Goal: Find specific page/section: Find specific page/section

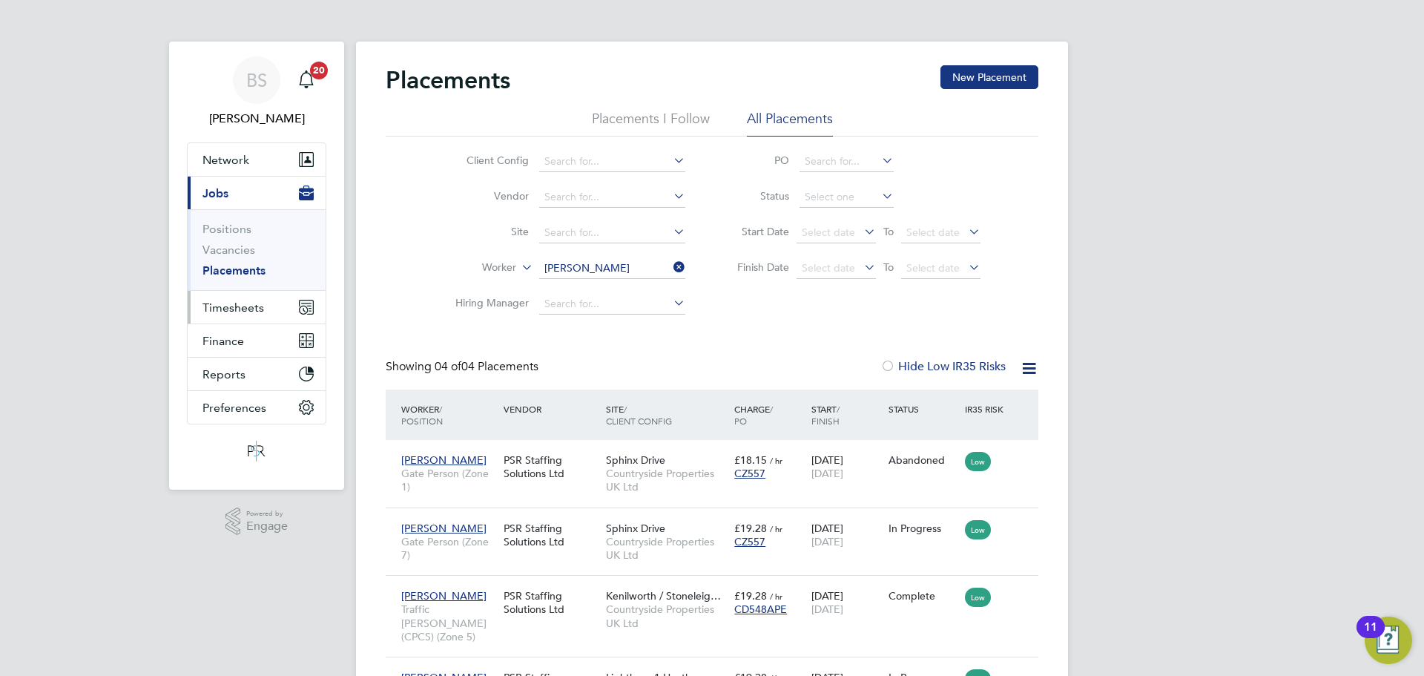
drag, startPoint x: 264, startPoint y: 304, endPoint x: 293, endPoint y: 314, distance: 30.5
click at [263, 304] on button "Timesheets" at bounding box center [257, 307] width 138 height 33
click at [254, 300] on span "Timesheets" at bounding box center [233, 307] width 62 height 14
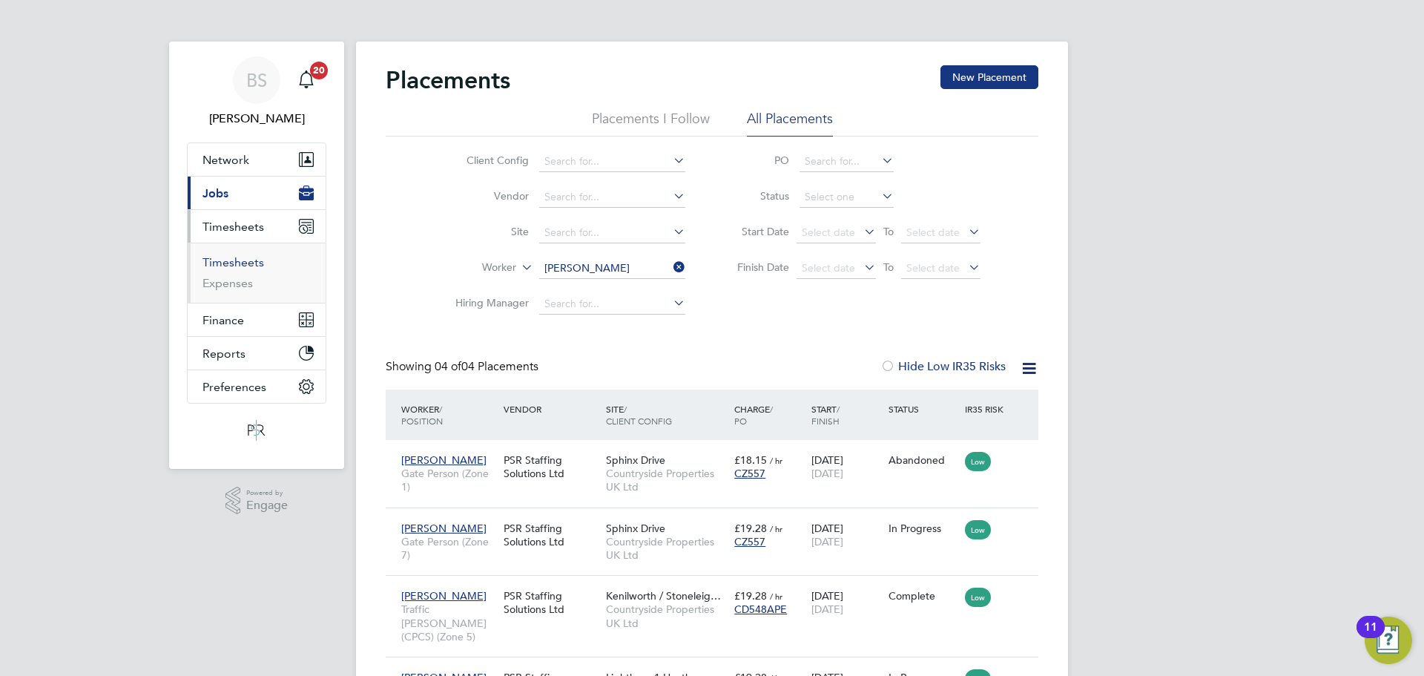
click at [242, 258] on link "Timesheets" at bounding box center [233, 262] width 62 height 14
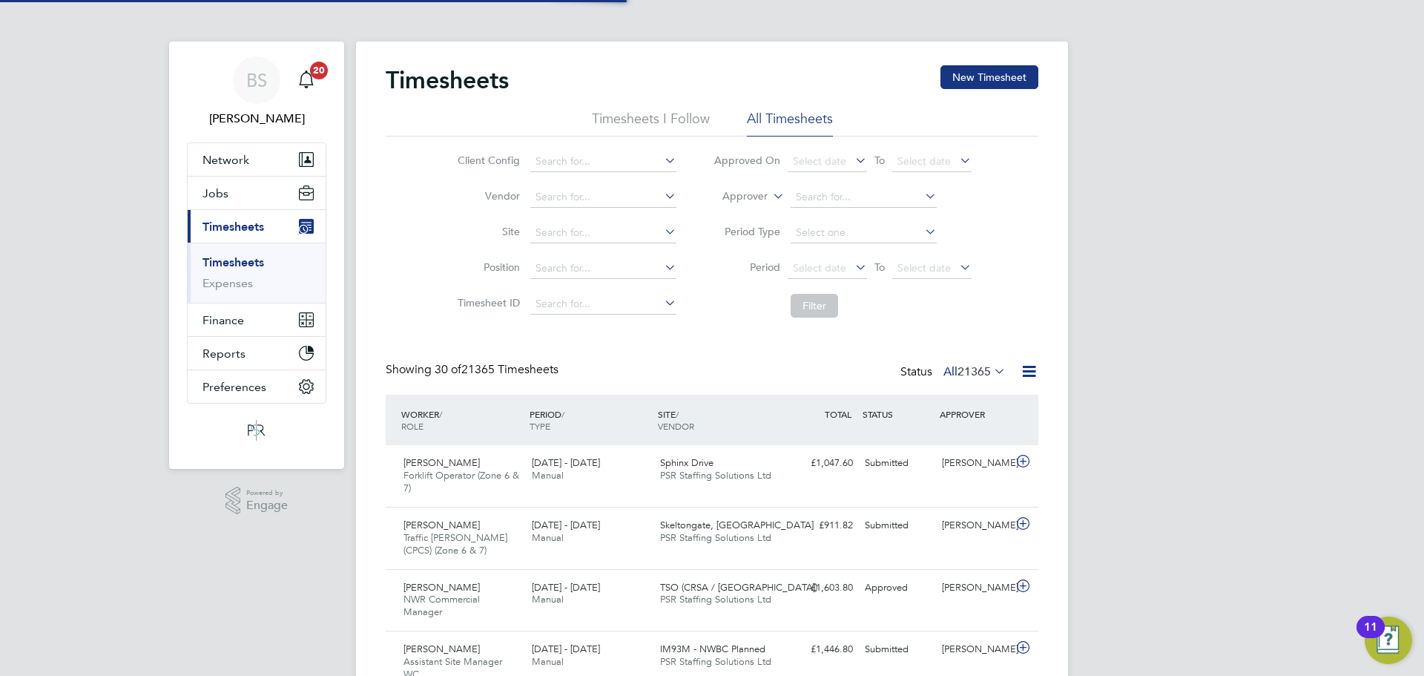
scroll to position [50, 129]
click at [571, 160] on input at bounding box center [603, 161] width 146 height 21
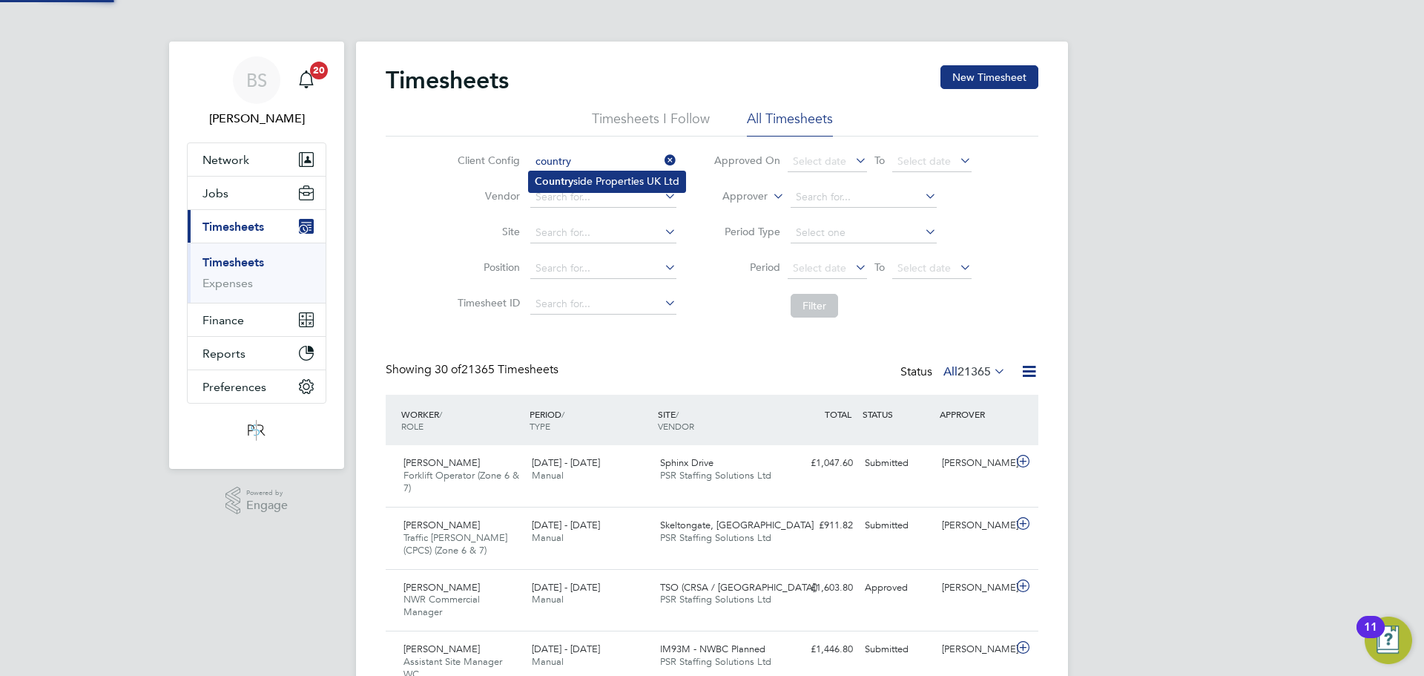
click at [591, 184] on li "Country side Properties UK Ltd" at bounding box center [607, 181] width 156 height 20
type input "Countryside Properties UK Ltd"
click at [817, 309] on button "Filter" at bounding box center [814, 306] width 47 height 24
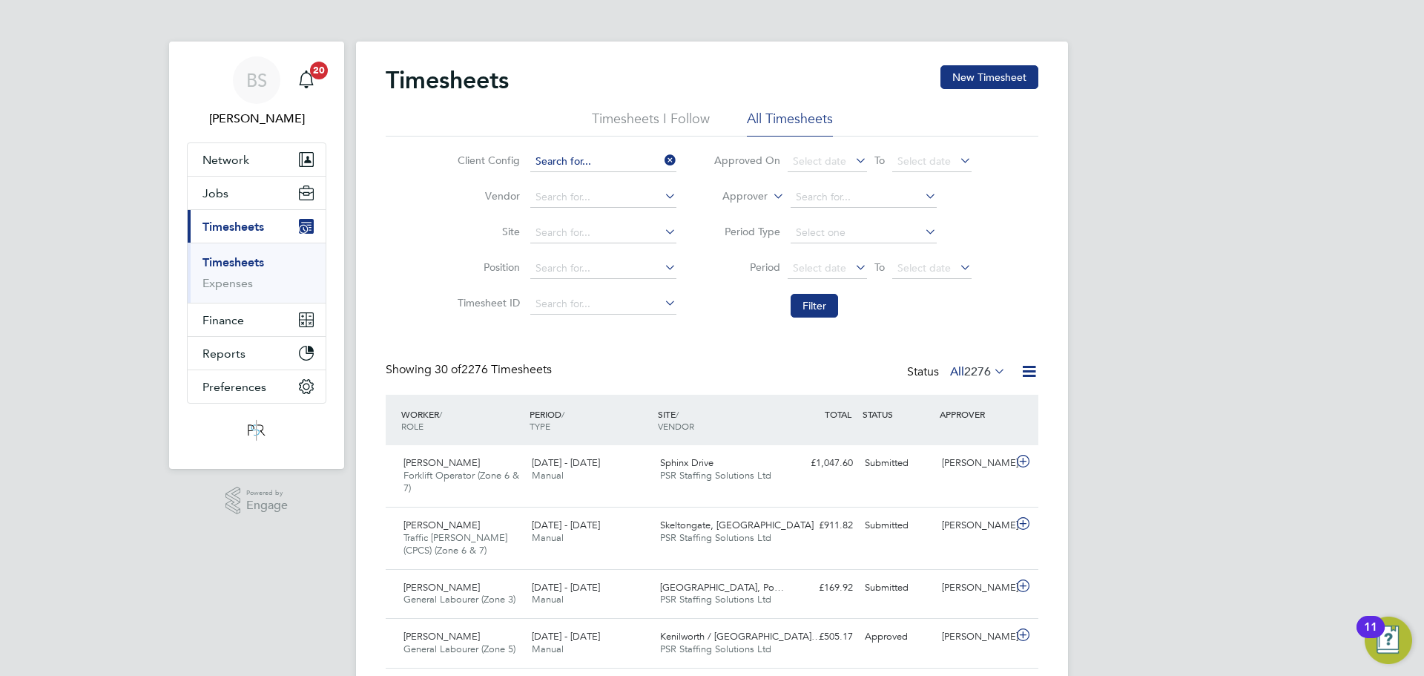
click at [656, 156] on input at bounding box center [603, 161] width 146 height 21
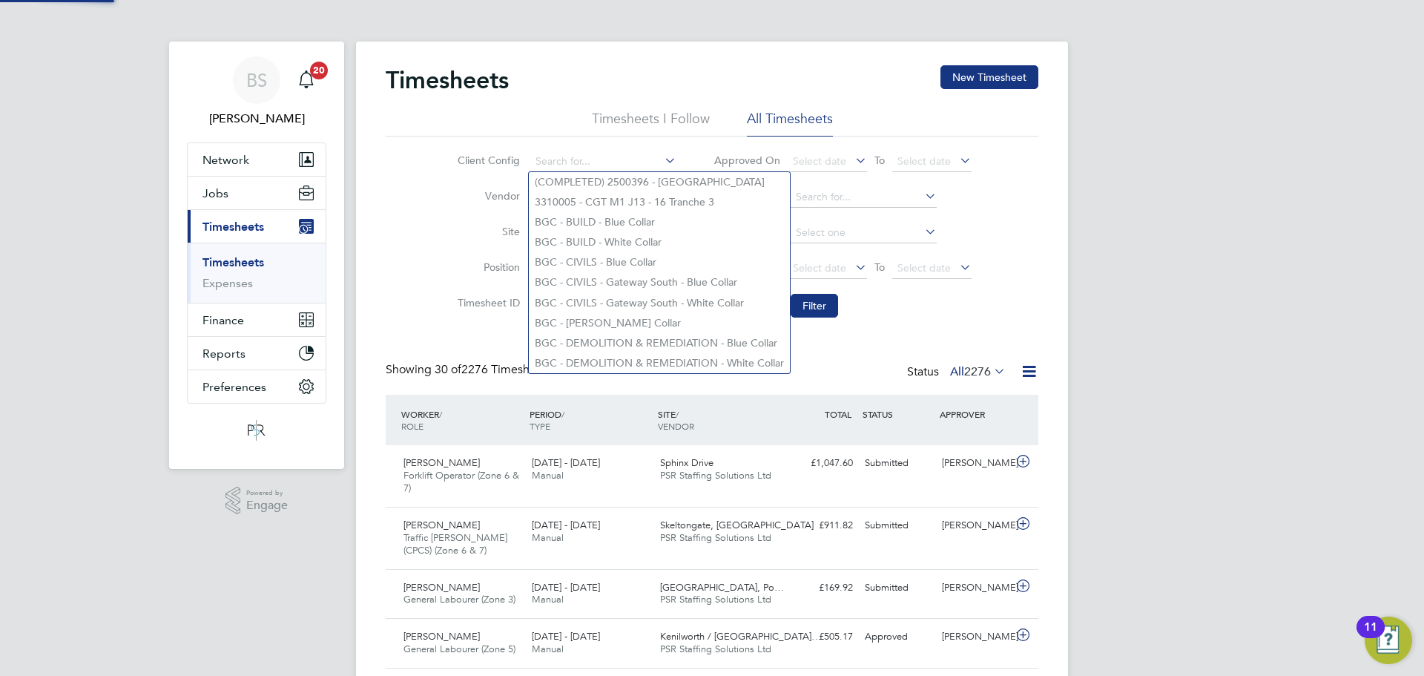
drag, startPoint x: 406, startPoint y: 230, endPoint x: 506, endPoint y: 270, distance: 107.1
click at [413, 237] on div "Client Config Vendor Site Position Timesheet ID Approved On Select date To Sele…" at bounding box center [712, 230] width 653 height 188
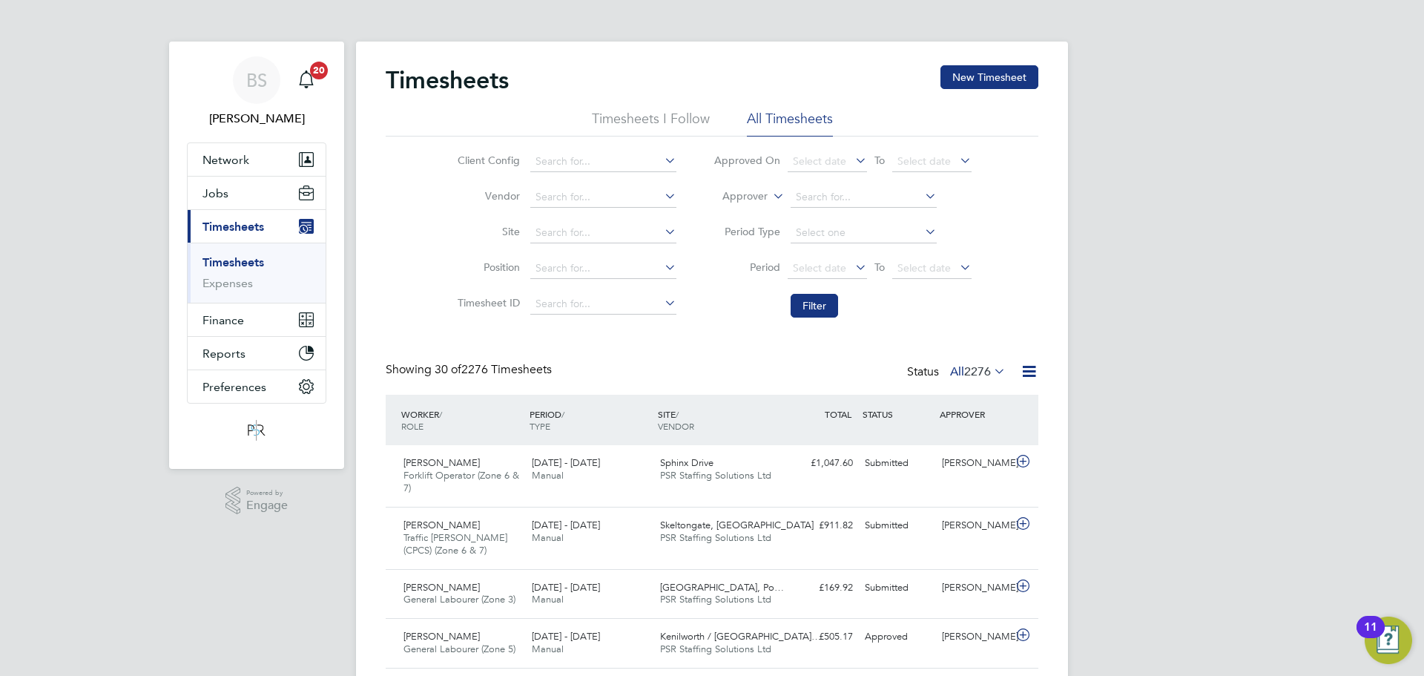
click at [754, 197] on label "Approver" at bounding box center [734, 196] width 67 height 15
drag, startPoint x: 716, startPoint y: 214, endPoint x: 783, endPoint y: 214, distance: 66.7
click at [729, 217] on li "Worker" at bounding box center [730, 213] width 73 height 19
click at [861, 180] on li "Worker" at bounding box center [842, 197] width 295 height 36
click at [864, 197] on input at bounding box center [864, 197] width 146 height 21
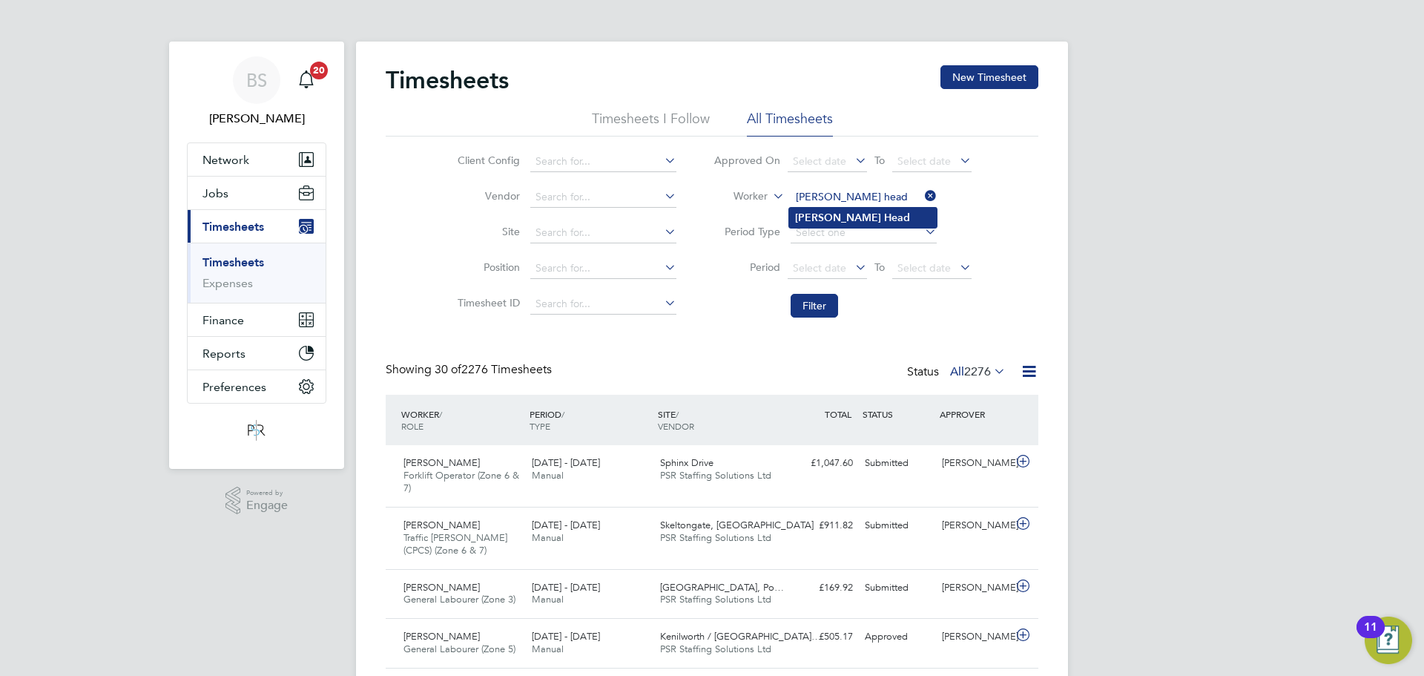
click at [884, 213] on b "Head" at bounding box center [897, 217] width 26 height 13
type input "[PERSON_NAME] Head"
click at [828, 307] on button "Filter" at bounding box center [814, 306] width 47 height 24
